Goal: Transaction & Acquisition: Purchase product/service

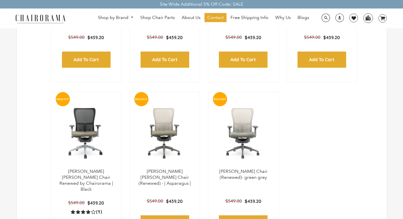
scroll to position [272, 0]
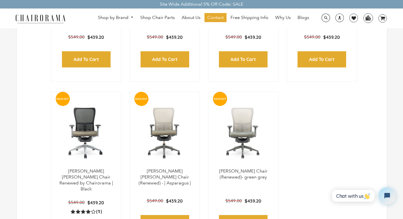
select select "title-ascending"
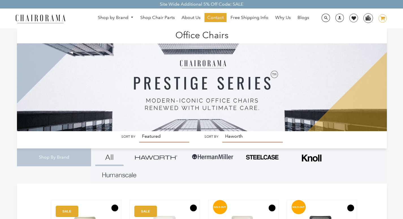
click at [381, 18] on icon "image/svg+xml Layer 1" at bounding box center [383, 18] width 8 height 9
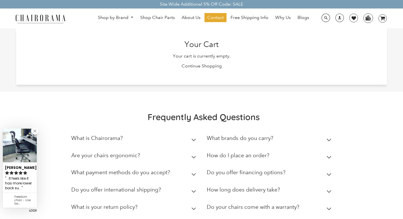
click at [106, 205] on h2 "What is your return policy?" at bounding box center [104, 206] width 66 height 7
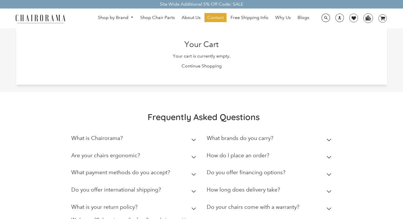
click at [20, 20] on img at bounding box center [40, 19] width 57 height 10
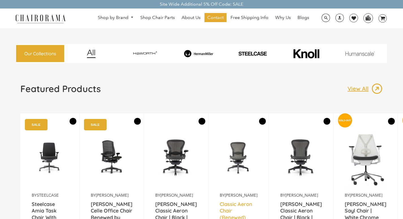
click at [220, 215] on link "Classic Aeron Chair (Renewed)" at bounding box center [239, 208] width 38 height 14
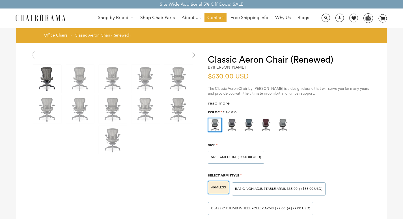
click at [39, 86] on img at bounding box center [47, 79] width 28 height 28
